Goal: Information Seeking & Learning: Understand process/instructions

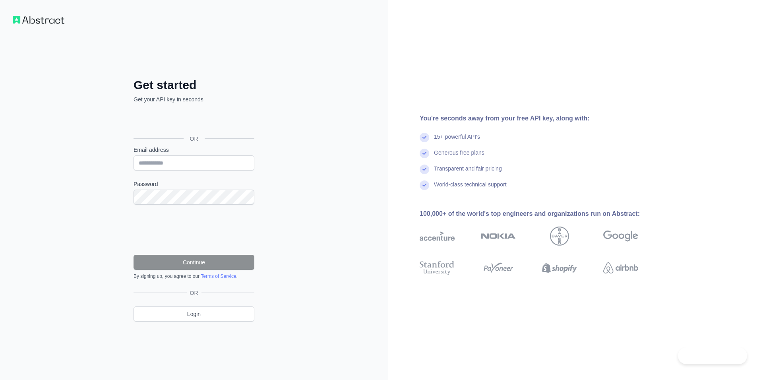
click at [223, 118] on div "Sign in with Google. Opens in new tab" at bounding box center [193, 120] width 119 height 17
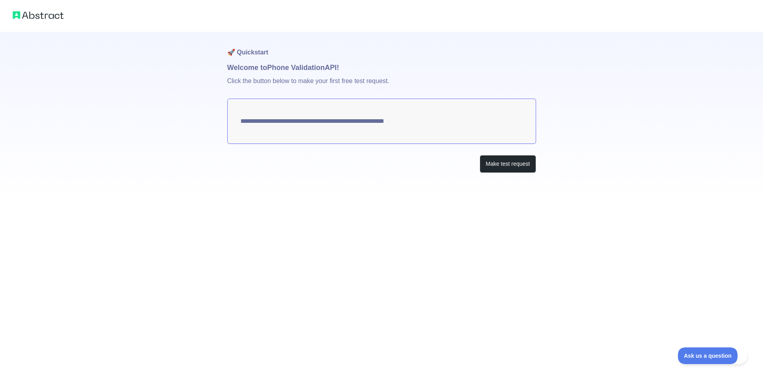
drag, startPoint x: 425, startPoint y: 126, endPoint x: 333, endPoint y: 120, distance: 92.4
click at [333, 120] on textarea "**********" at bounding box center [381, 121] width 309 height 45
click at [494, 159] on button "Make test request" at bounding box center [508, 164] width 56 height 18
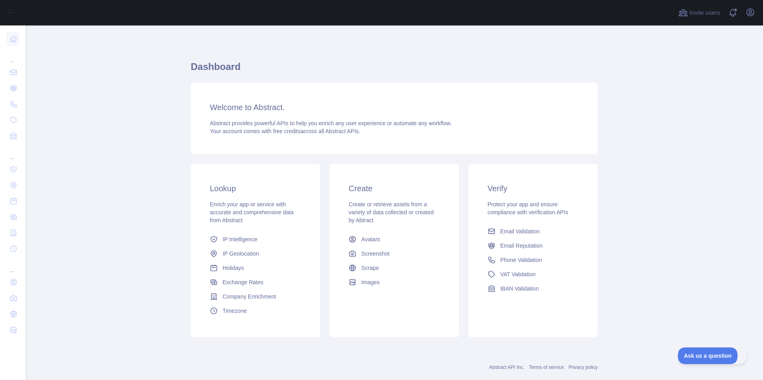
click at [499, 260] on link "Phone Validation" at bounding box center [533, 260] width 97 height 14
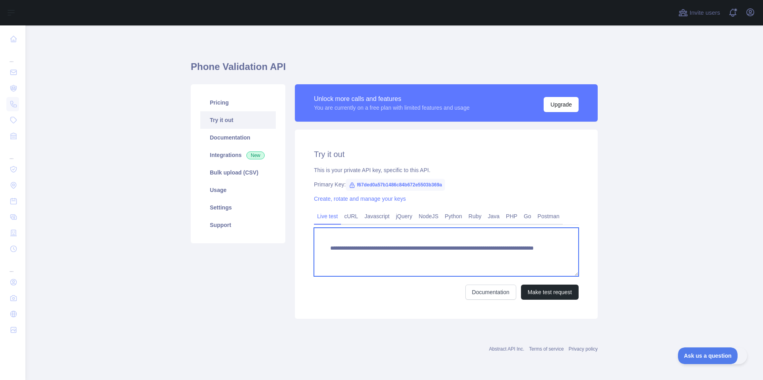
click at [510, 258] on textarea "**********" at bounding box center [446, 252] width 265 height 48
paste textarea "**********"
type textarea "**********"
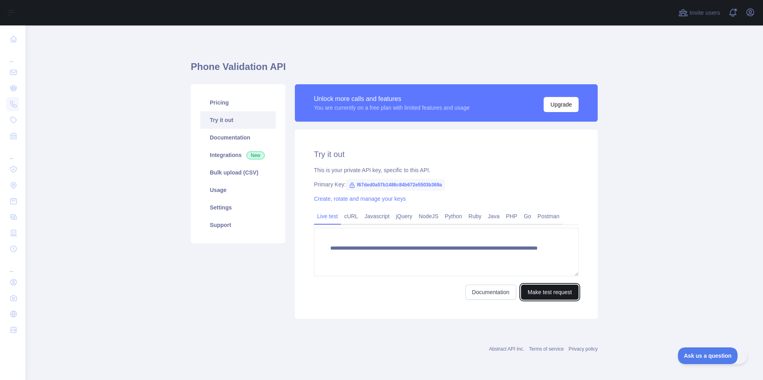
click at [536, 286] on button "Make test request" at bounding box center [550, 292] width 58 height 15
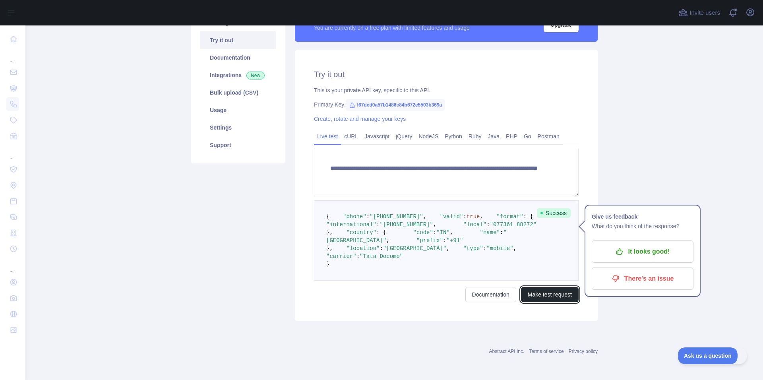
scroll to position [83, 0]
click at [231, 56] on link "Documentation" at bounding box center [238, 57] width 76 height 17
click at [350, 134] on link "cURL" at bounding box center [351, 136] width 20 height 13
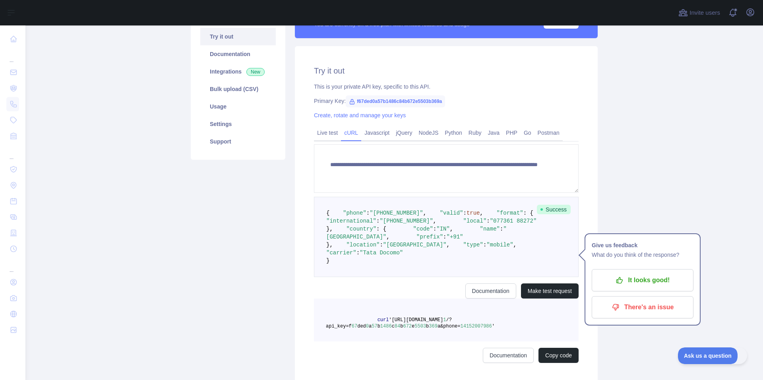
scroll to position [0, 0]
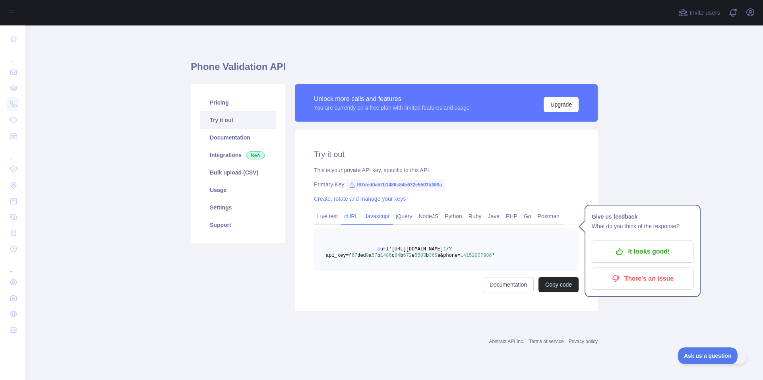
click at [372, 214] on link "Javascript" at bounding box center [376, 216] width 31 height 13
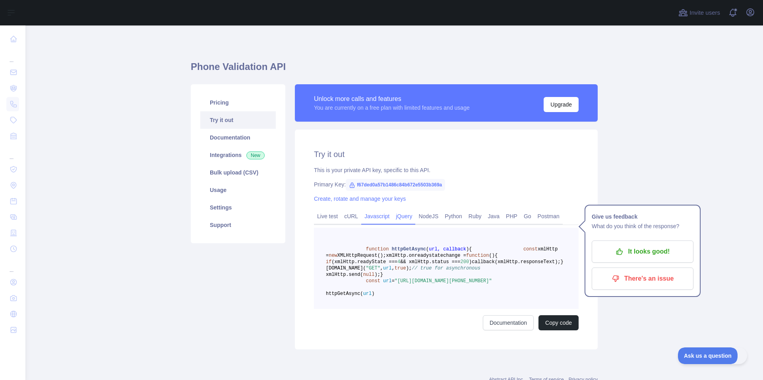
click at [401, 217] on link "jQuery" at bounding box center [404, 216] width 23 height 13
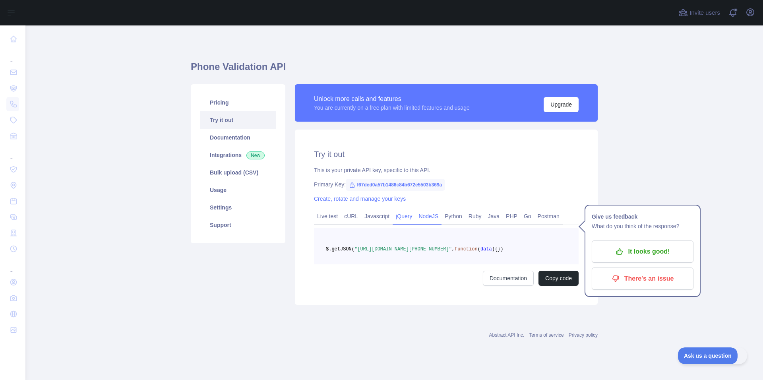
click at [426, 217] on link "NodeJS" at bounding box center [428, 216] width 26 height 13
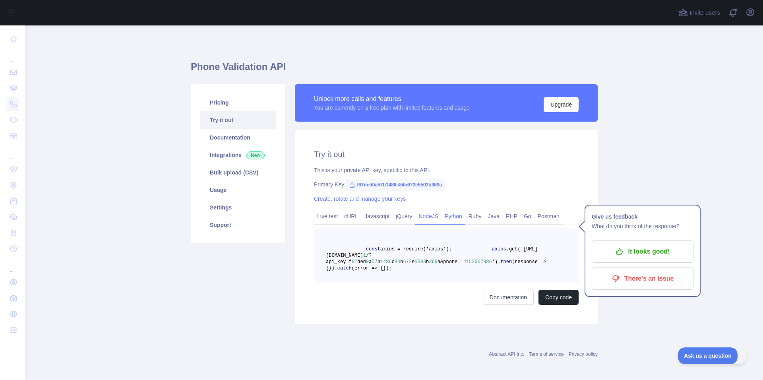
click at [443, 214] on link "Python" at bounding box center [454, 216] width 24 height 13
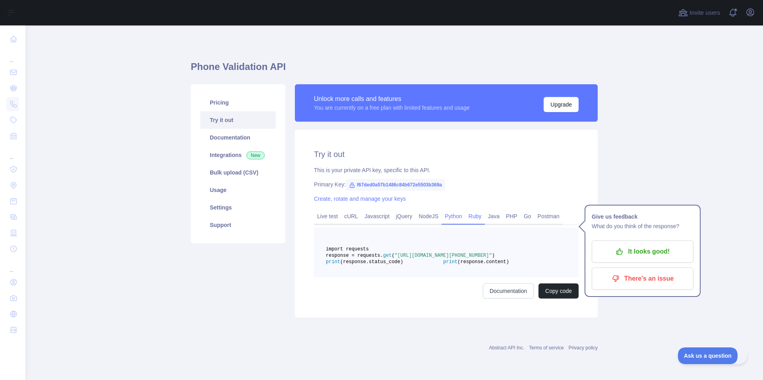
click at [470, 218] on link "Ruby" at bounding box center [474, 216] width 19 height 13
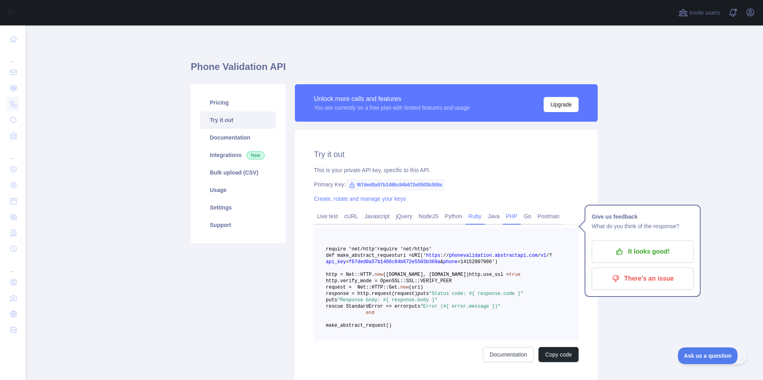
click at [503, 218] on link "PHP" at bounding box center [512, 216] width 18 height 13
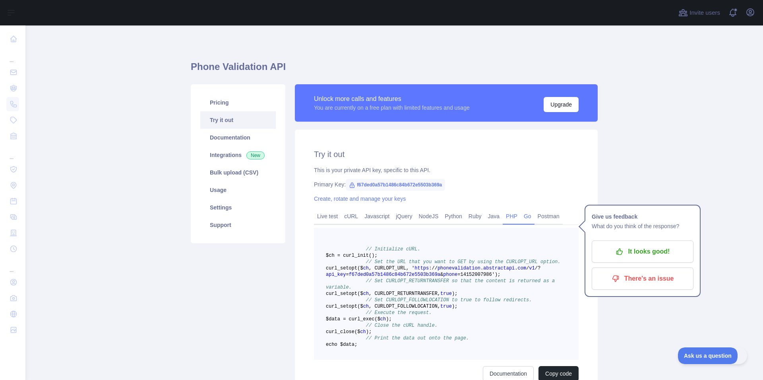
click at [526, 217] on link "Go" at bounding box center [528, 216] width 14 height 13
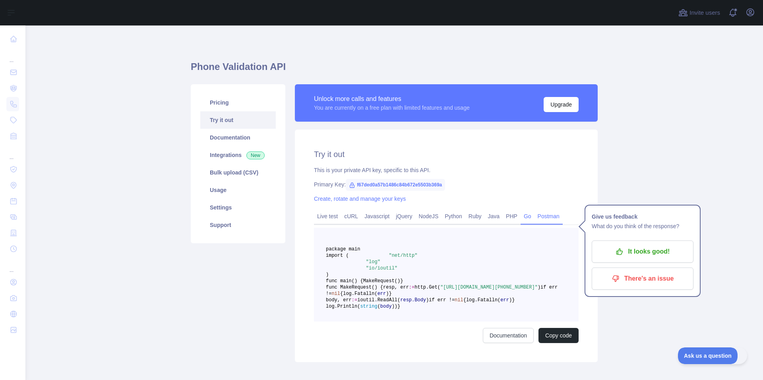
click at [536, 217] on link "Postman" at bounding box center [549, 216] width 28 height 13
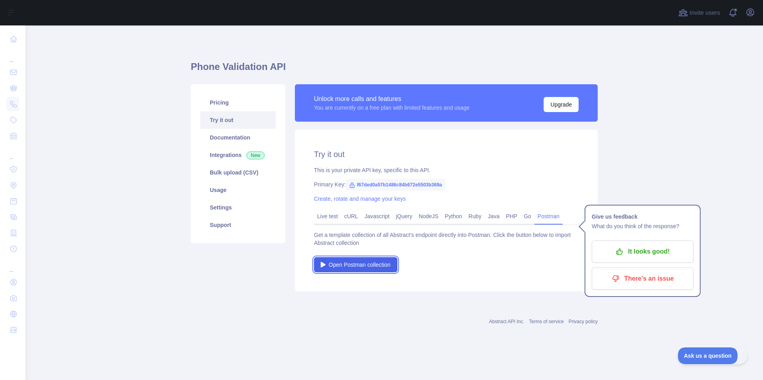
click at [355, 264] on span "Open Postman collection" at bounding box center [360, 265] width 62 height 8
click at [220, 107] on link "Pricing" at bounding box center [238, 102] width 76 height 17
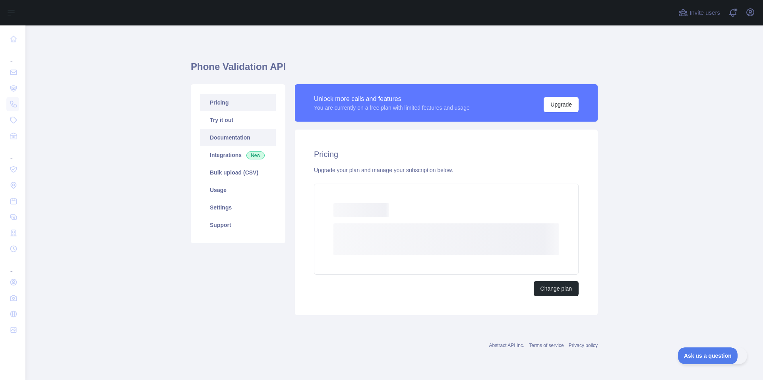
click at [225, 135] on link "Documentation" at bounding box center [238, 137] width 76 height 17
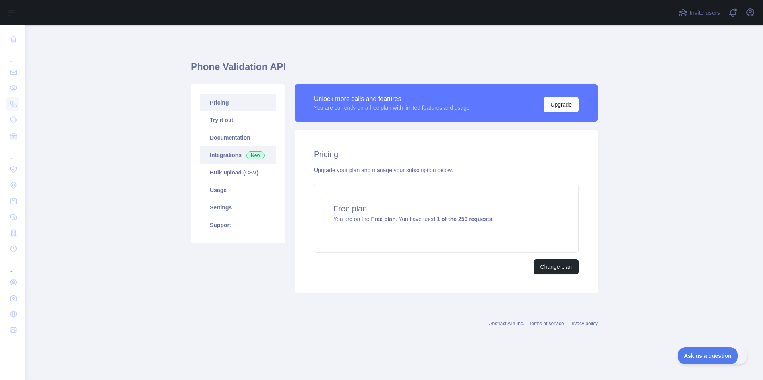
click at [224, 151] on link "Integrations New" at bounding box center [238, 154] width 76 height 17
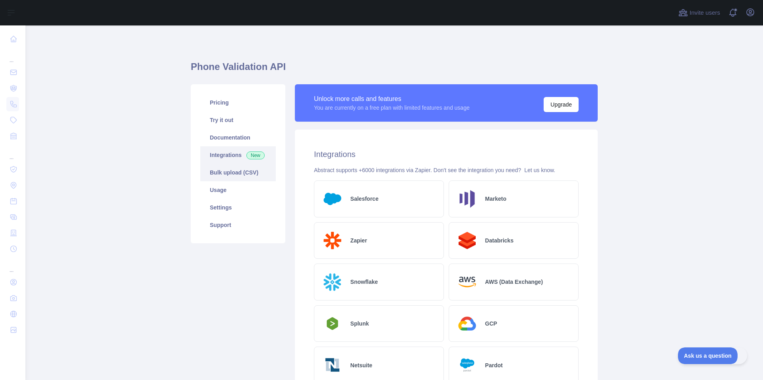
click at [221, 169] on link "Bulk upload (CSV)" at bounding box center [238, 172] width 76 height 17
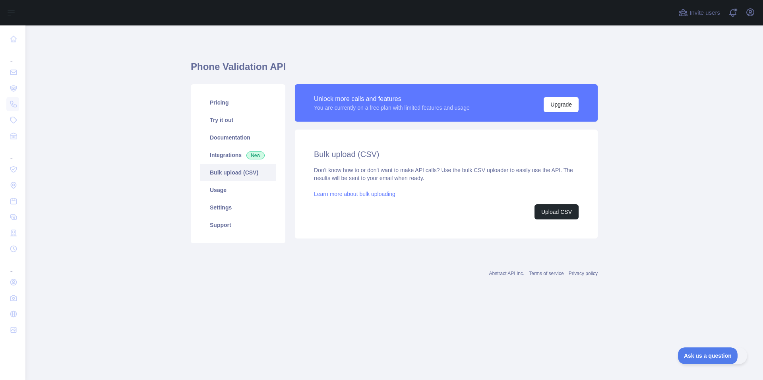
click at [222, 179] on link "Bulk upload (CSV)" at bounding box center [238, 172] width 76 height 17
click at [220, 195] on link "Usage" at bounding box center [238, 189] width 76 height 17
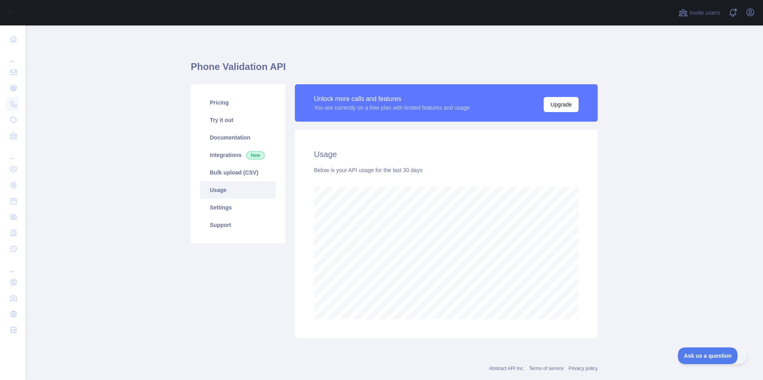
scroll to position [355, 738]
click at [220, 211] on link "Settings" at bounding box center [238, 207] width 76 height 17
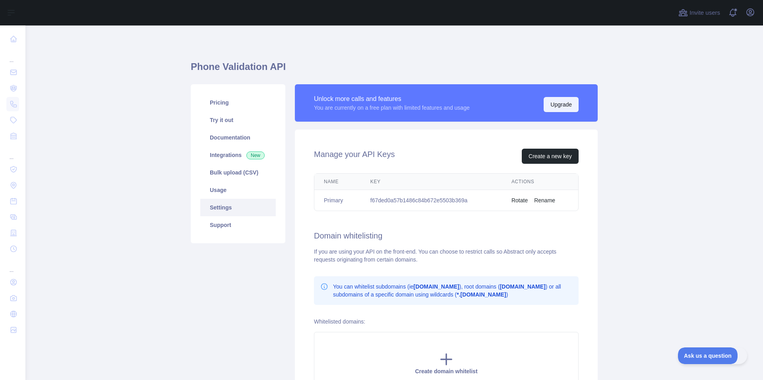
click at [552, 101] on button "Upgrade" at bounding box center [561, 104] width 35 height 15
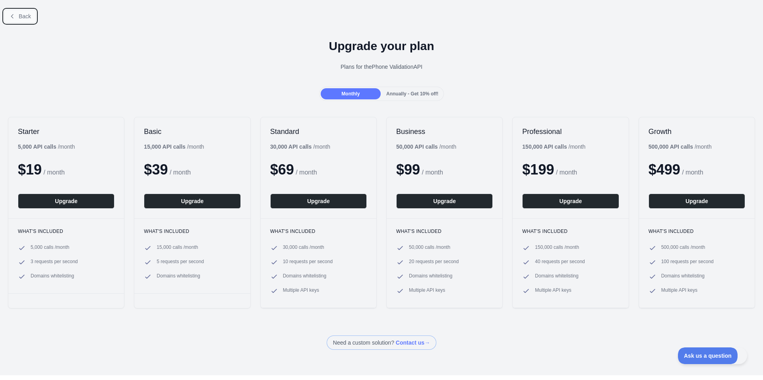
click at [12, 19] on icon at bounding box center [12, 16] width 6 height 6
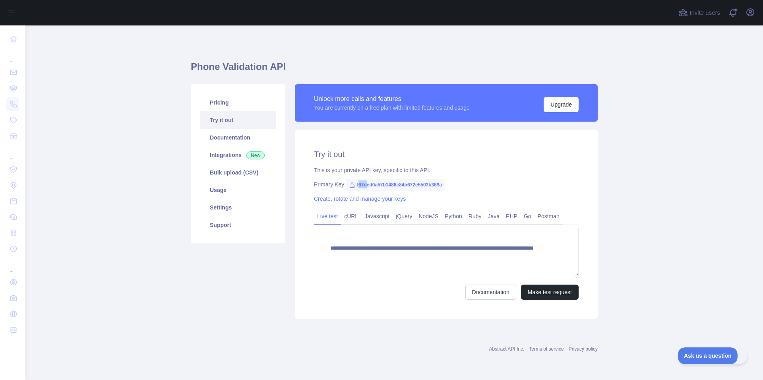
drag, startPoint x: 358, startPoint y: 184, endPoint x: 364, endPoint y: 185, distance: 6.1
click at [364, 185] on span "f67ded0a57b1486c84b672e5503b369a" at bounding box center [395, 185] width 99 height 12
drag, startPoint x: 356, startPoint y: 185, endPoint x: 446, endPoint y: 186, distance: 89.4
click at [446, 186] on div "Primary Key: f67ded0a57b1486c84b672e5503b369a" at bounding box center [446, 184] width 265 height 8
copy span "f67ded0a57b1486c84b672e5503b369a"
